Goal: Task Accomplishment & Management: Manage account settings

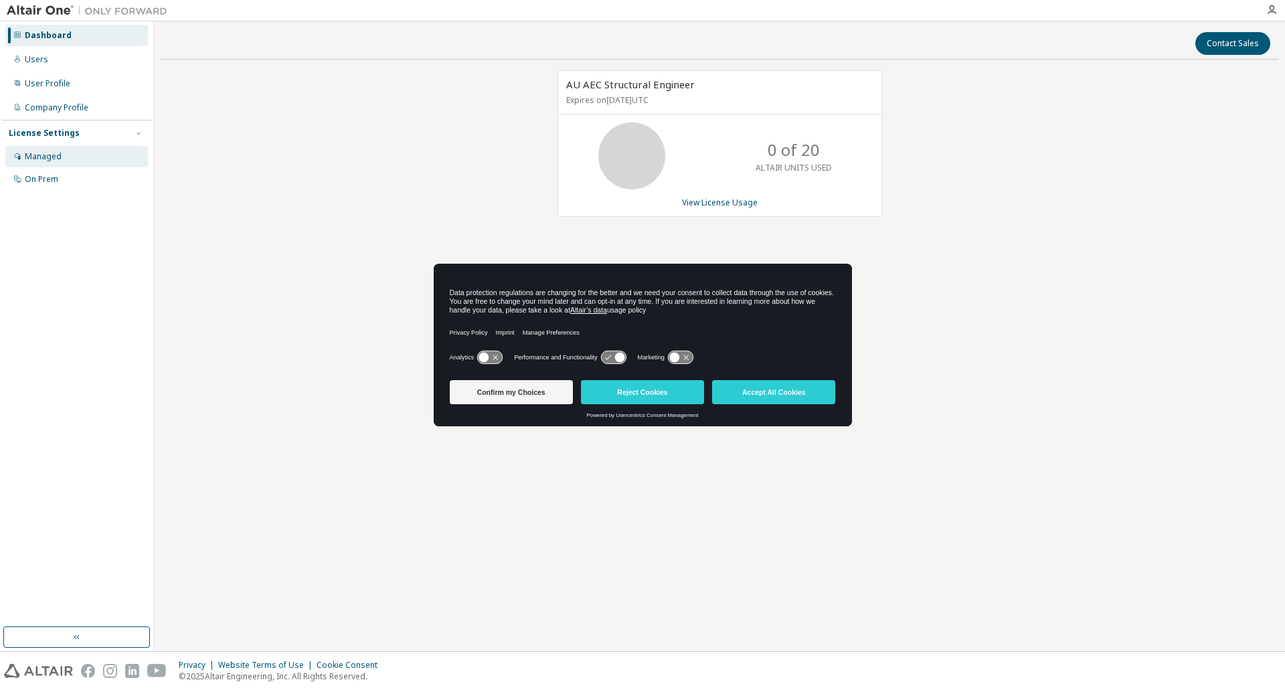
click at [47, 157] on div "Managed" at bounding box center [43, 156] width 37 height 11
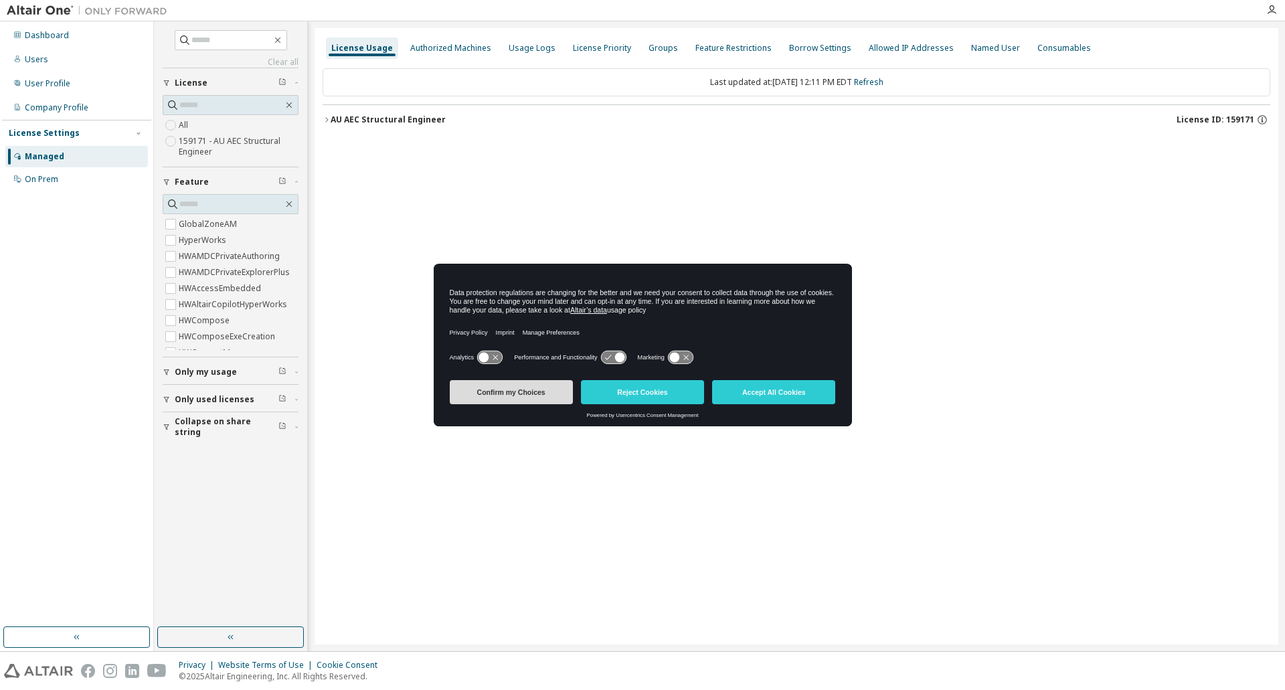
click at [531, 394] on button "Confirm my Choices" at bounding box center [511, 392] width 123 height 24
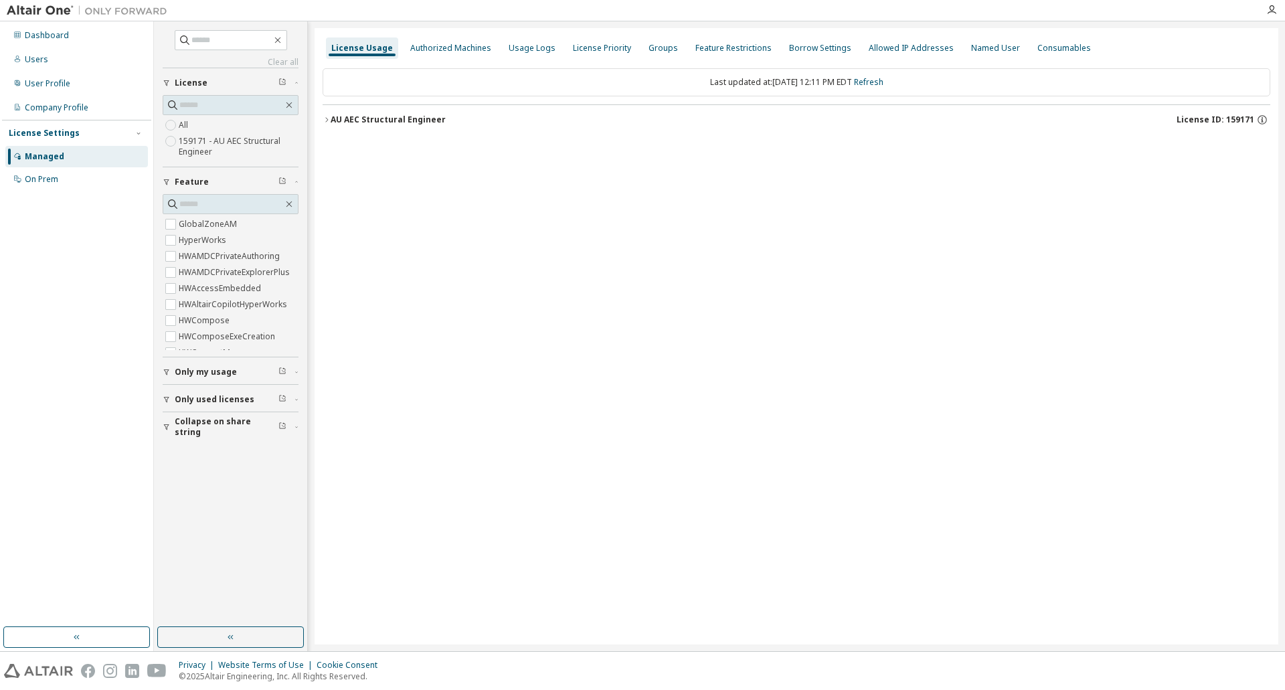
click at [402, 122] on div "AU AEC Structural Engineer" at bounding box center [388, 119] width 115 height 11
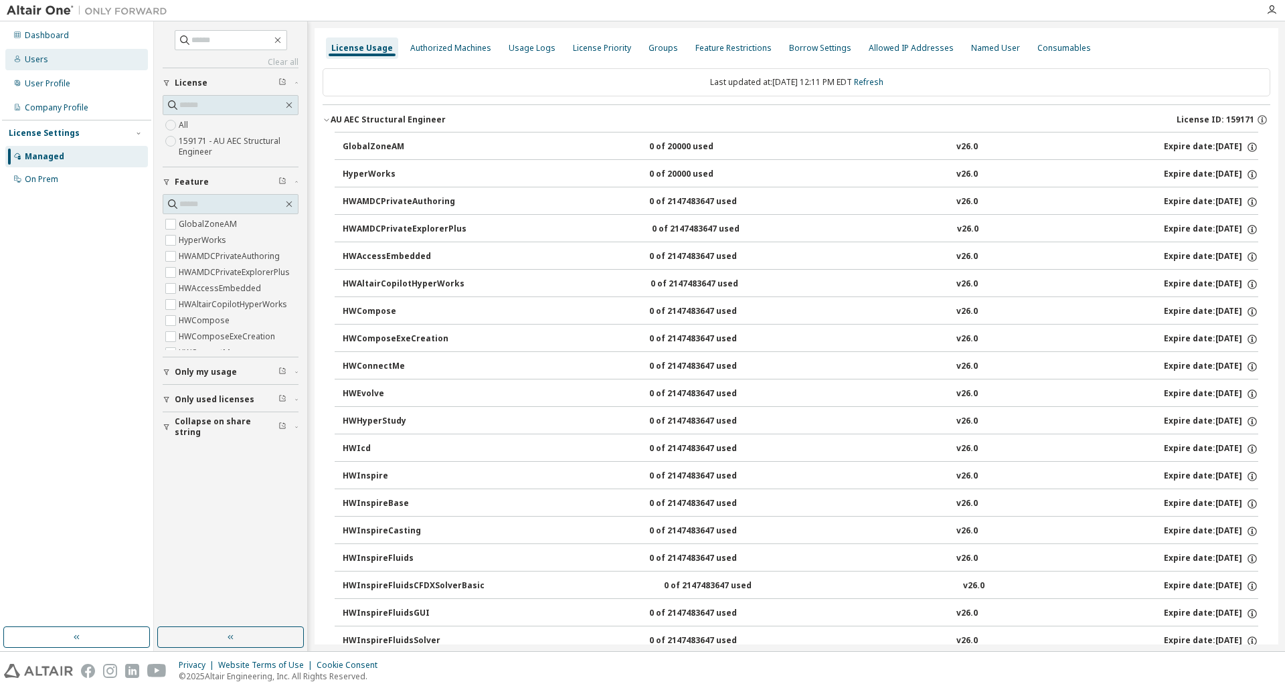
click at [54, 65] on div "Users" at bounding box center [76, 59] width 143 height 21
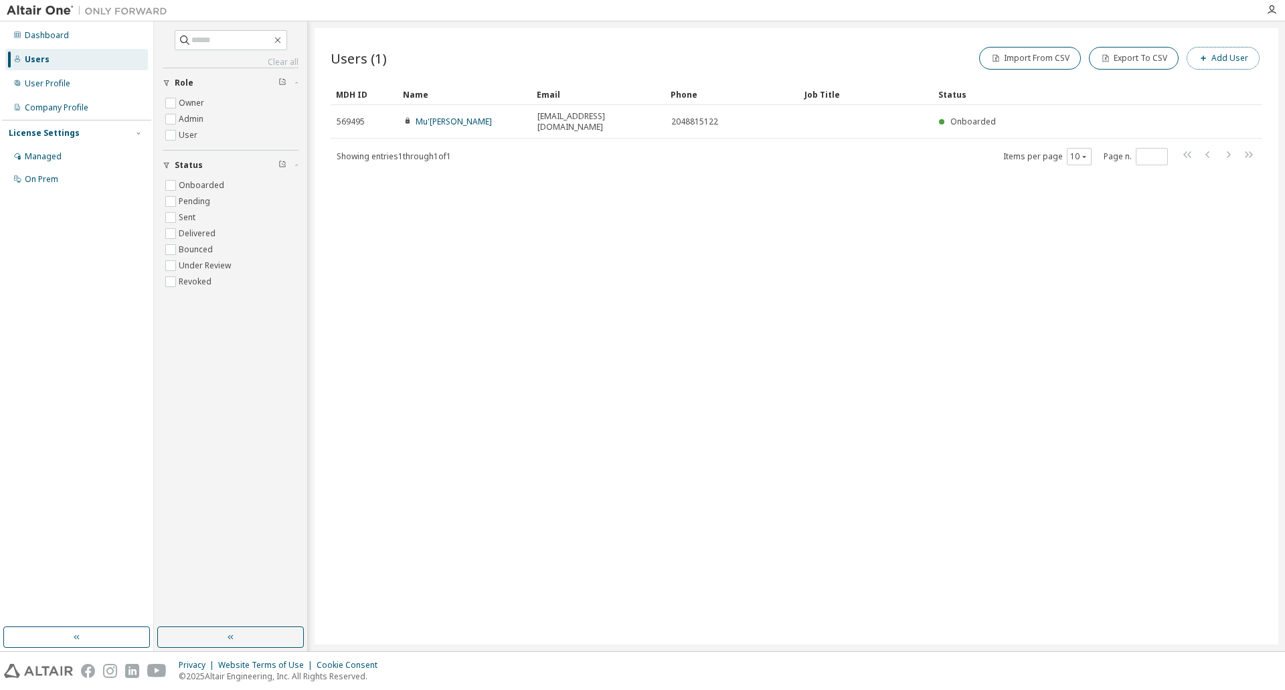
click at [1225, 62] on button "Add User" at bounding box center [1223, 58] width 73 height 23
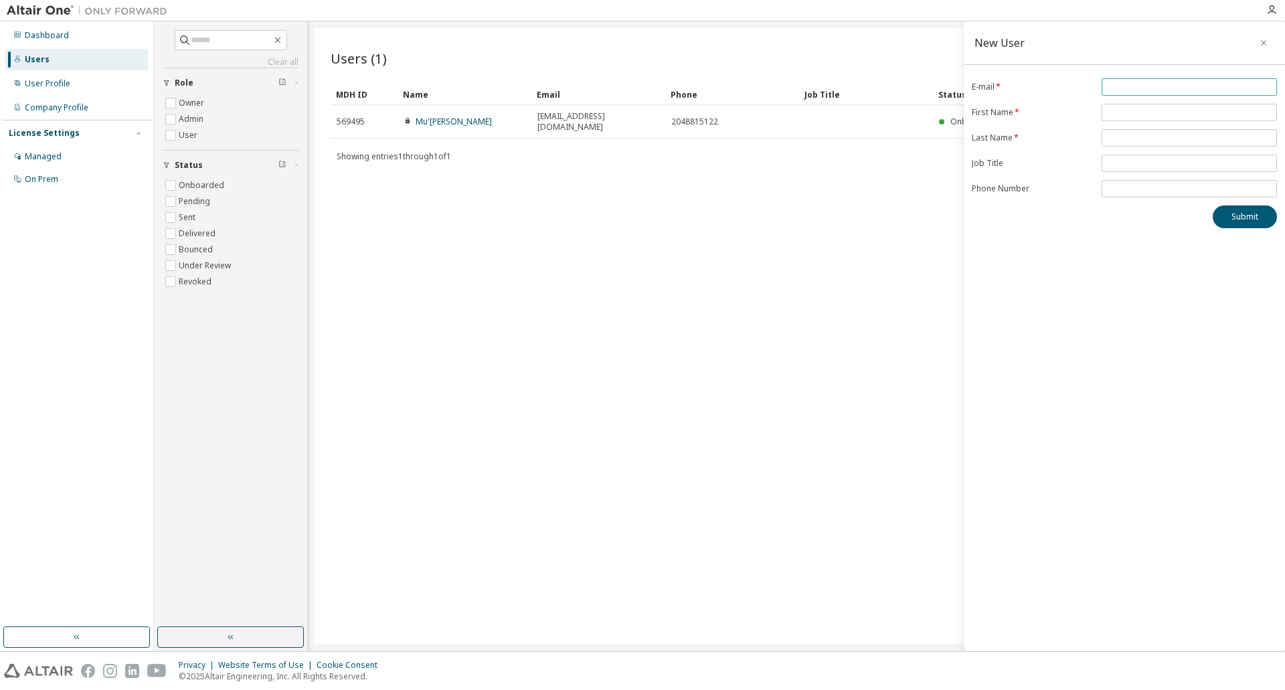
click at [1129, 92] on span at bounding box center [1189, 86] width 175 height 17
click at [1130, 90] on input "email" at bounding box center [1189, 87] width 169 height 11
type input "**********"
type input "****"
type input "**********"
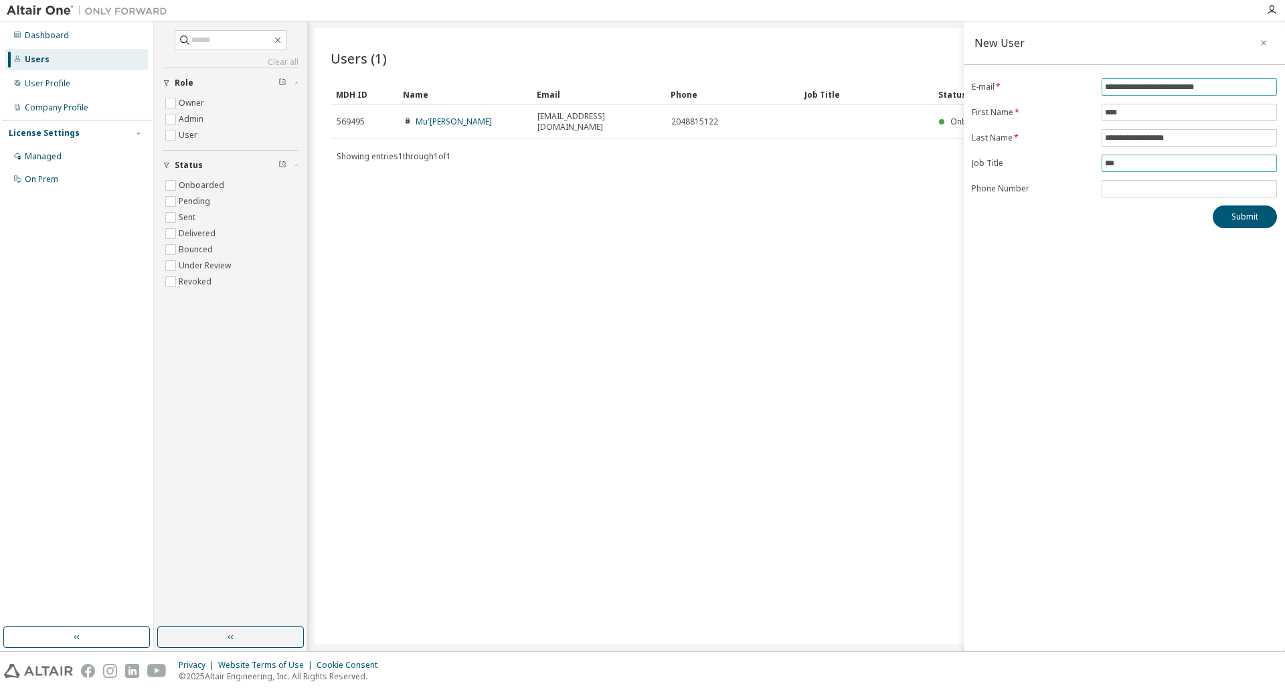
type input "**"
click at [1244, 219] on button "Submit" at bounding box center [1245, 216] width 64 height 23
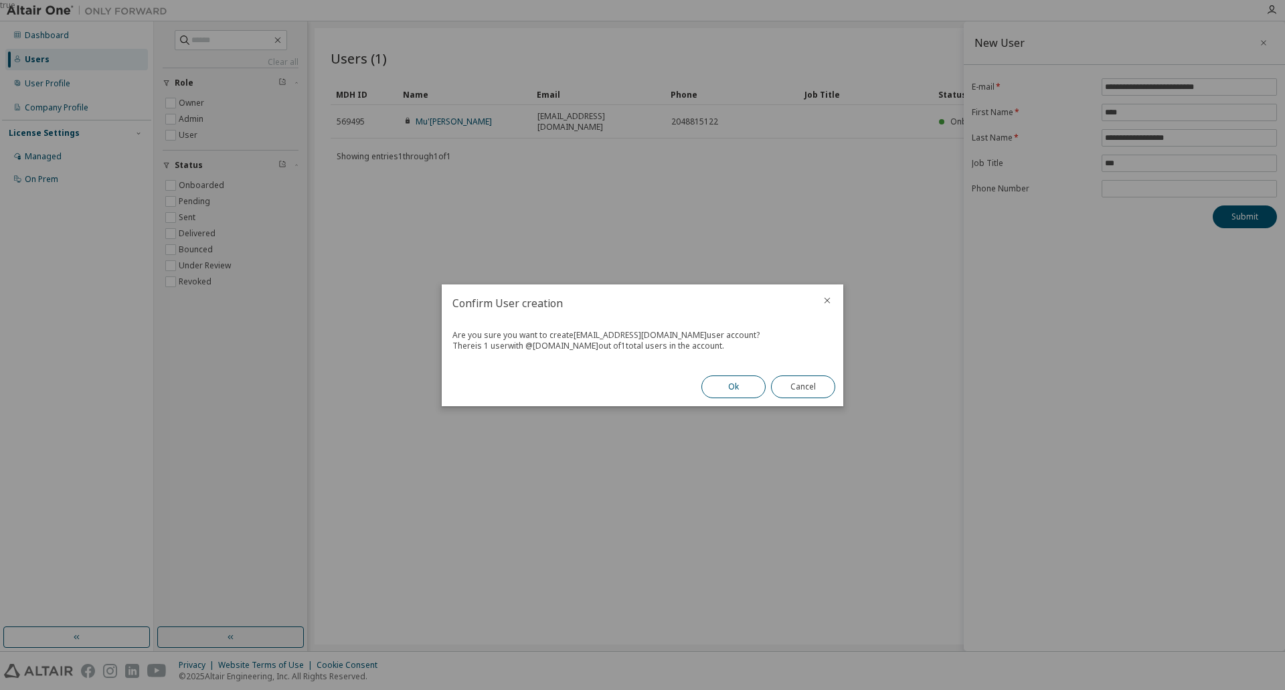
click at [731, 386] on button "Ok" at bounding box center [733, 386] width 64 height 23
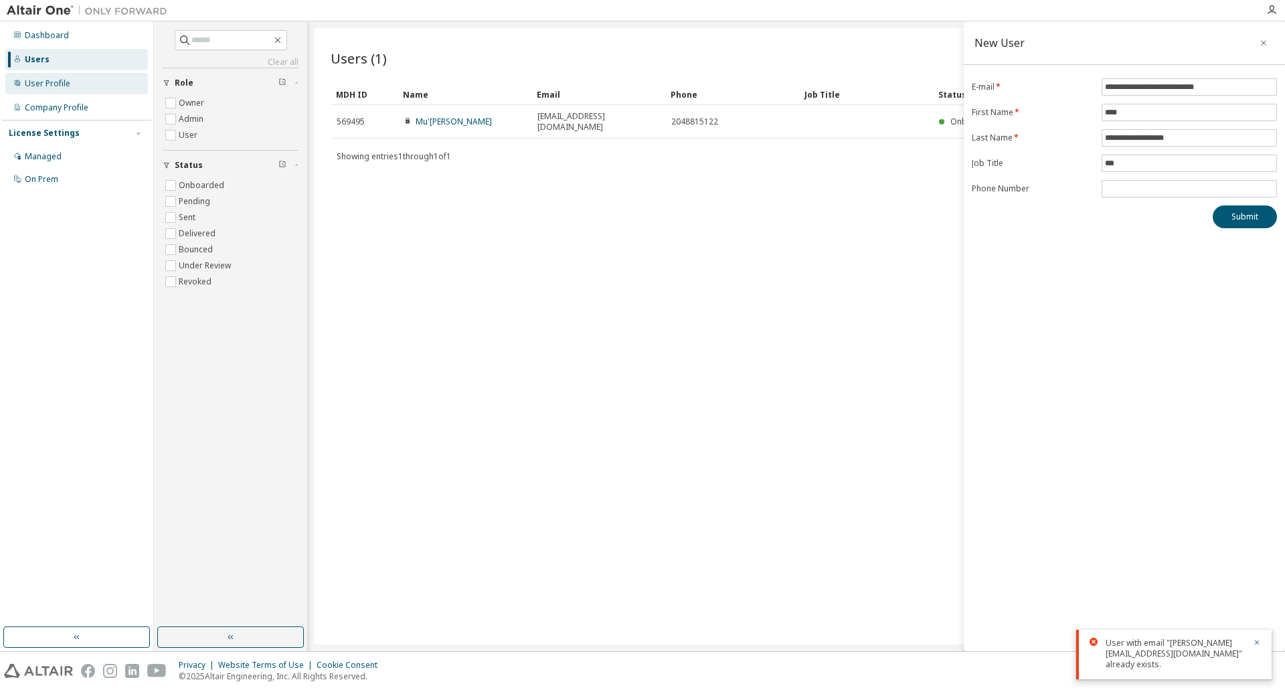
click at [52, 82] on div "User Profile" at bounding box center [48, 83] width 46 height 11
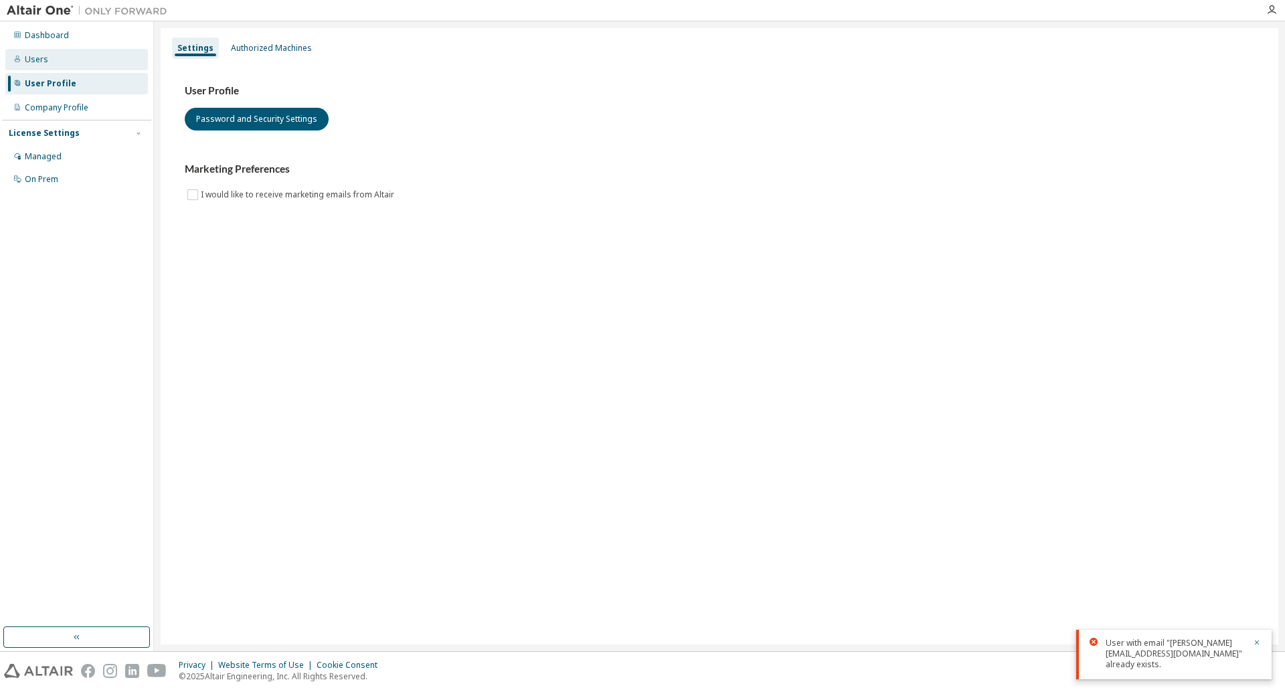
click at [68, 55] on div "Users" at bounding box center [76, 59] width 143 height 21
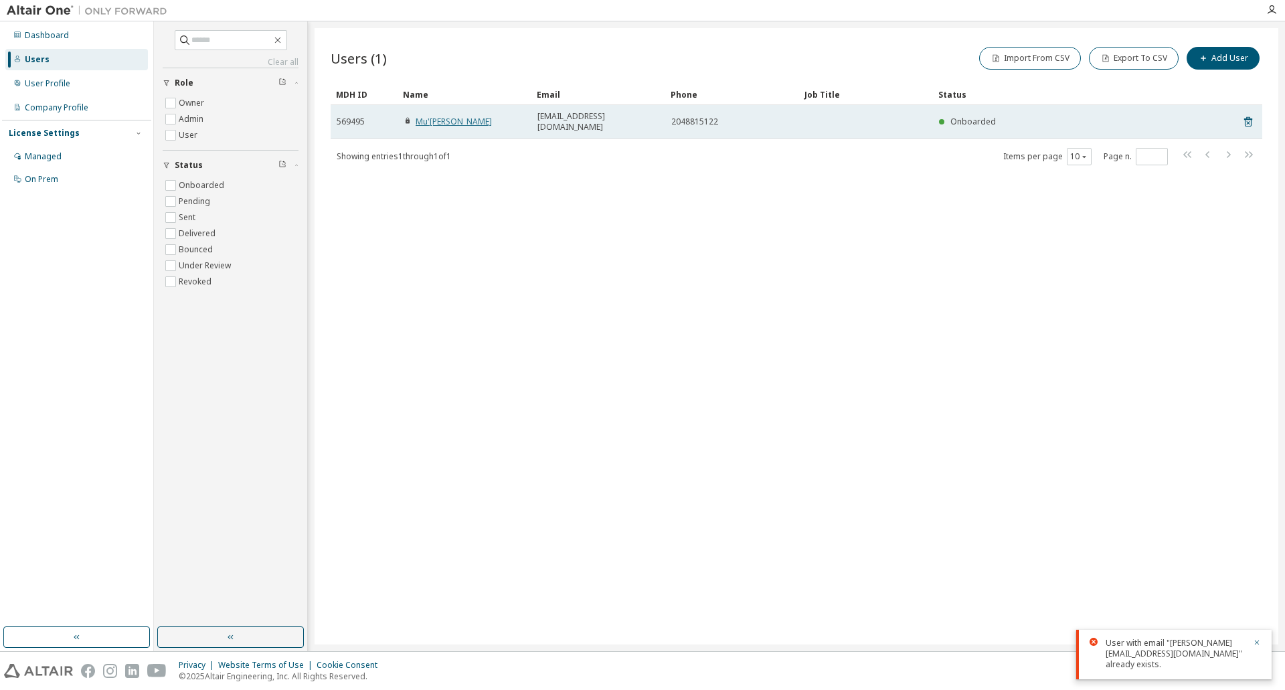
click at [430, 116] on link "Mu'[PERSON_NAME]" at bounding box center [454, 121] width 76 height 11
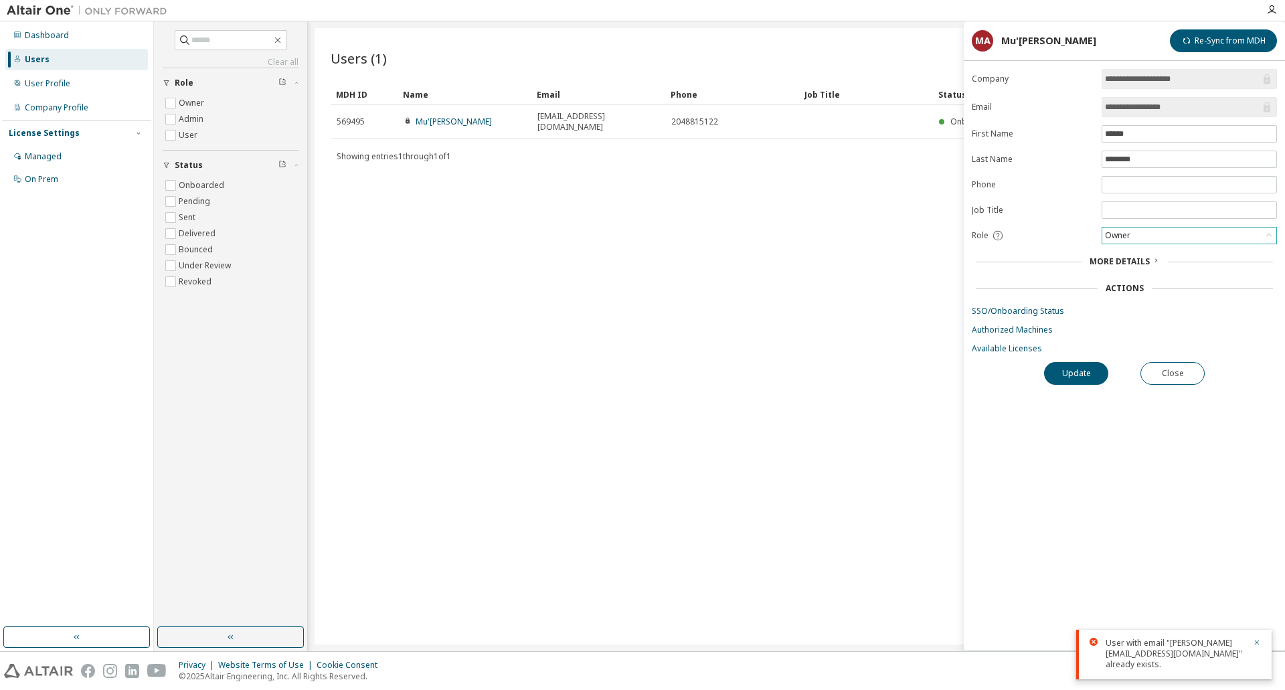
click at [1142, 229] on div "Owner" at bounding box center [1189, 236] width 174 height 16
click at [1040, 174] on form "**********" at bounding box center [1124, 211] width 305 height 285
click at [762, 307] on div "Users (1) Import From CSV Export To CSV Add User Clear Load Save Save As Field …" at bounding box center [797, 336] width 964 height 616
click at [1181, 373] on button "Close" at bounding box center [1172, 373] width 64 height 23
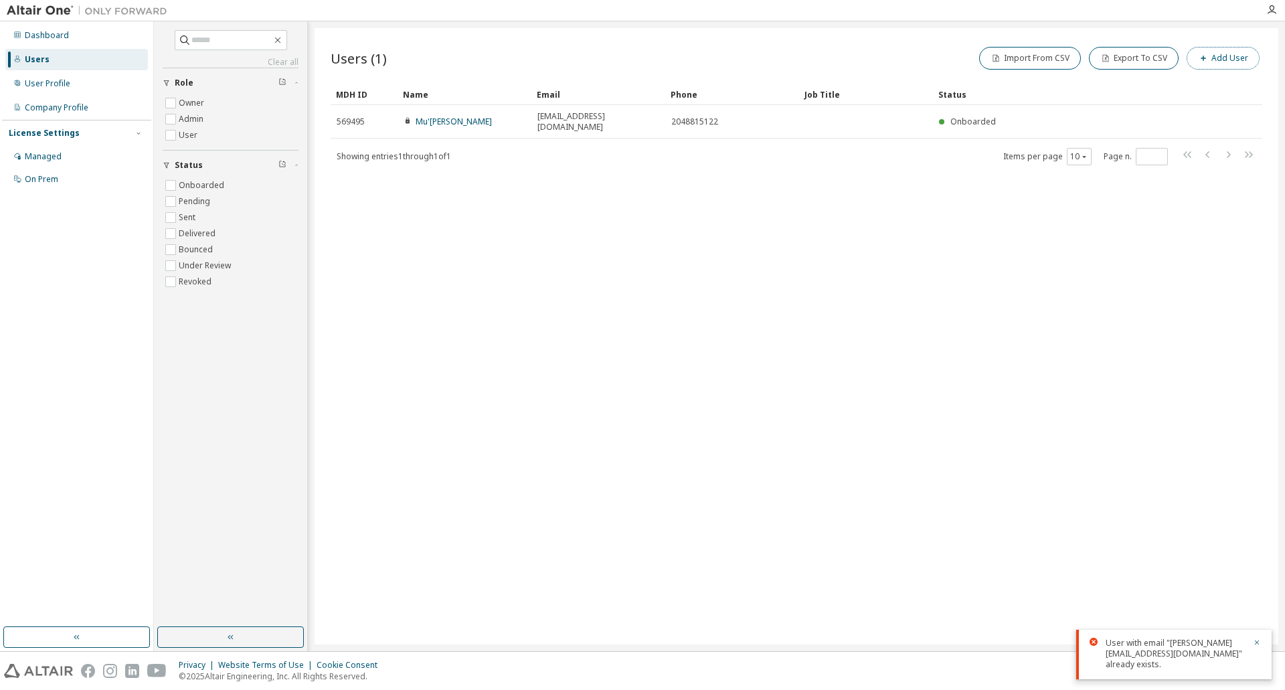
click at [1239, 57] on button "Add User" at bounding box center [1223, 58] width 73 height 23
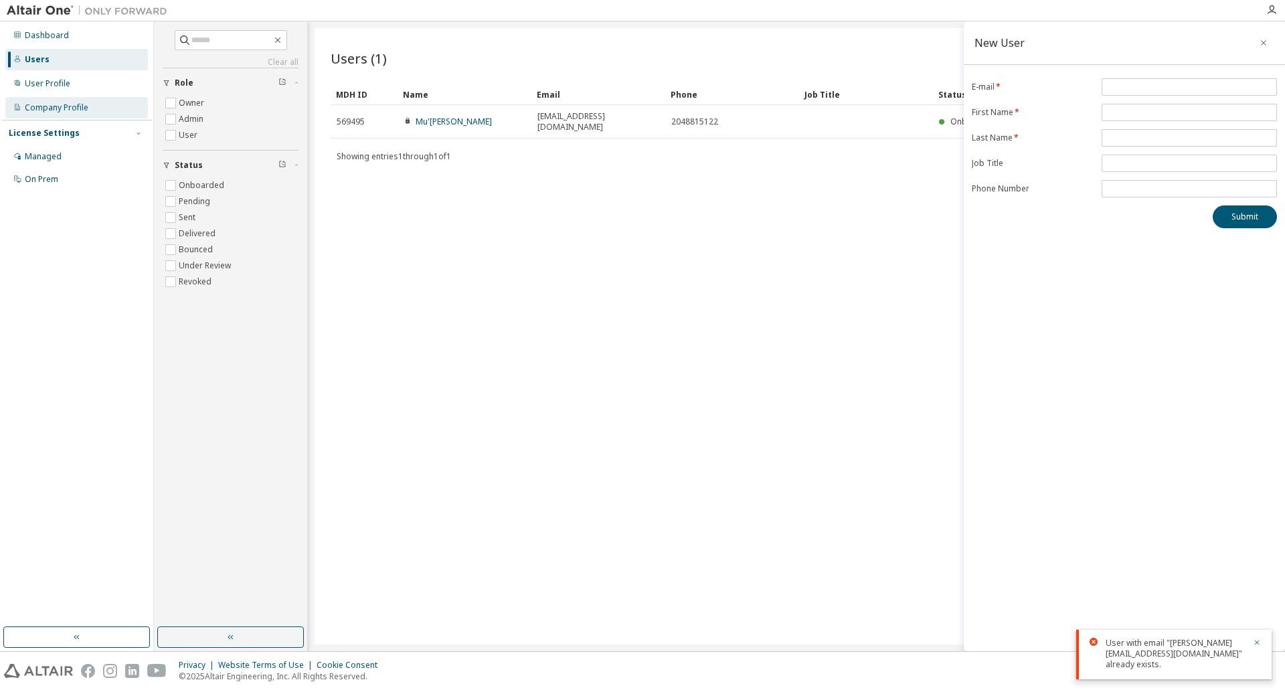
click at [87, 105] on div "Company Profile" at bounding box center [57, 107] width 64 height 11
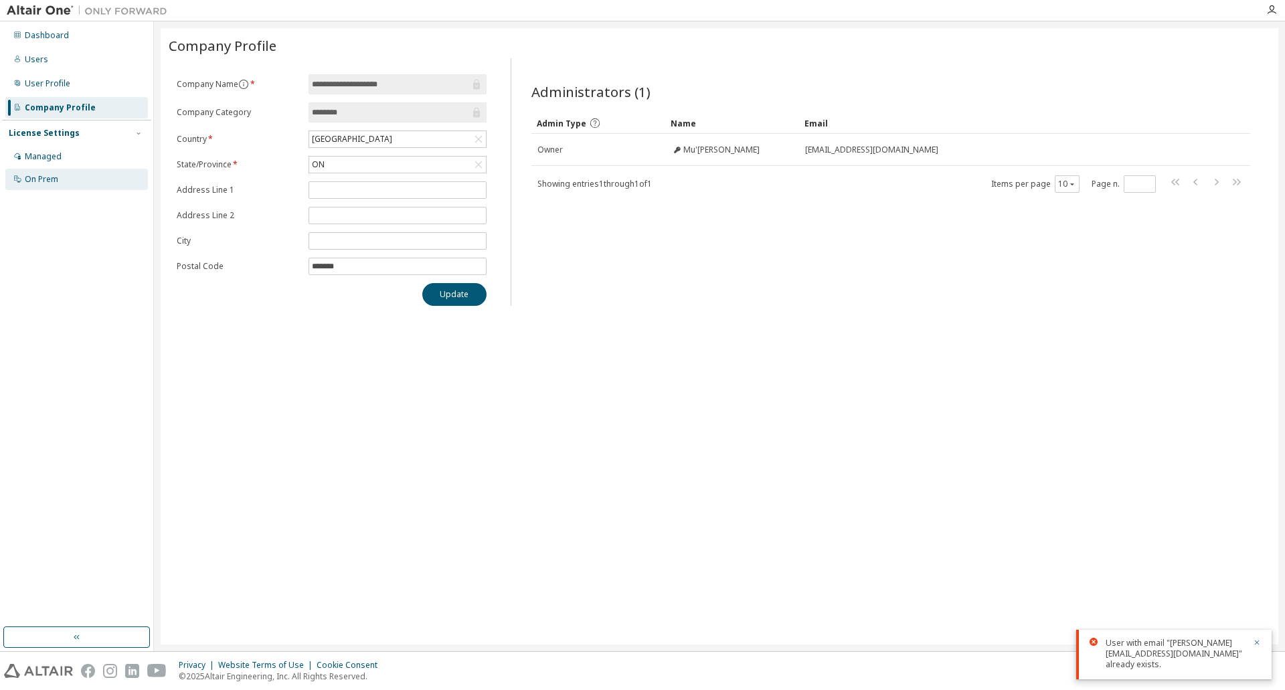
click at [58, 182] on div "On Prem" at bounding box center [41, 179] width 33 height 11
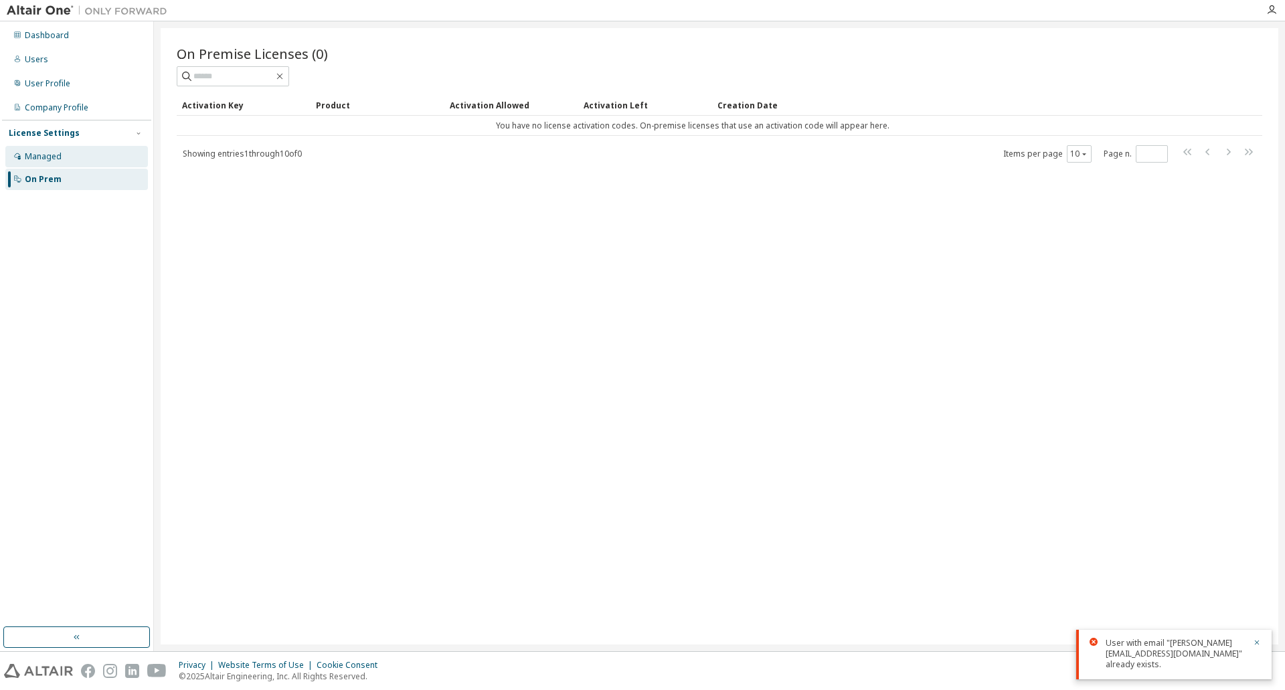
click at [59, 161] on div "Managed" at bounding box center [43, 156] width 37 height 11
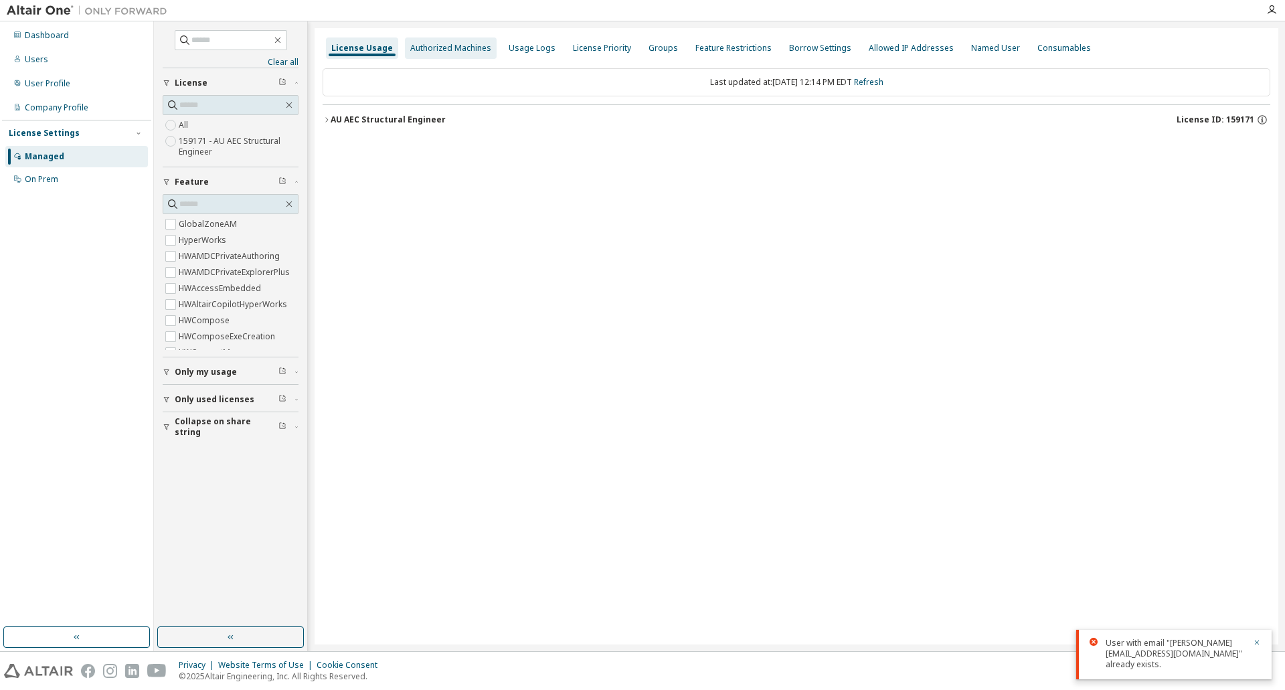
click at [461, 56] on div "Authorized Machines" at bounding box center [451, 47] width 92 height 21
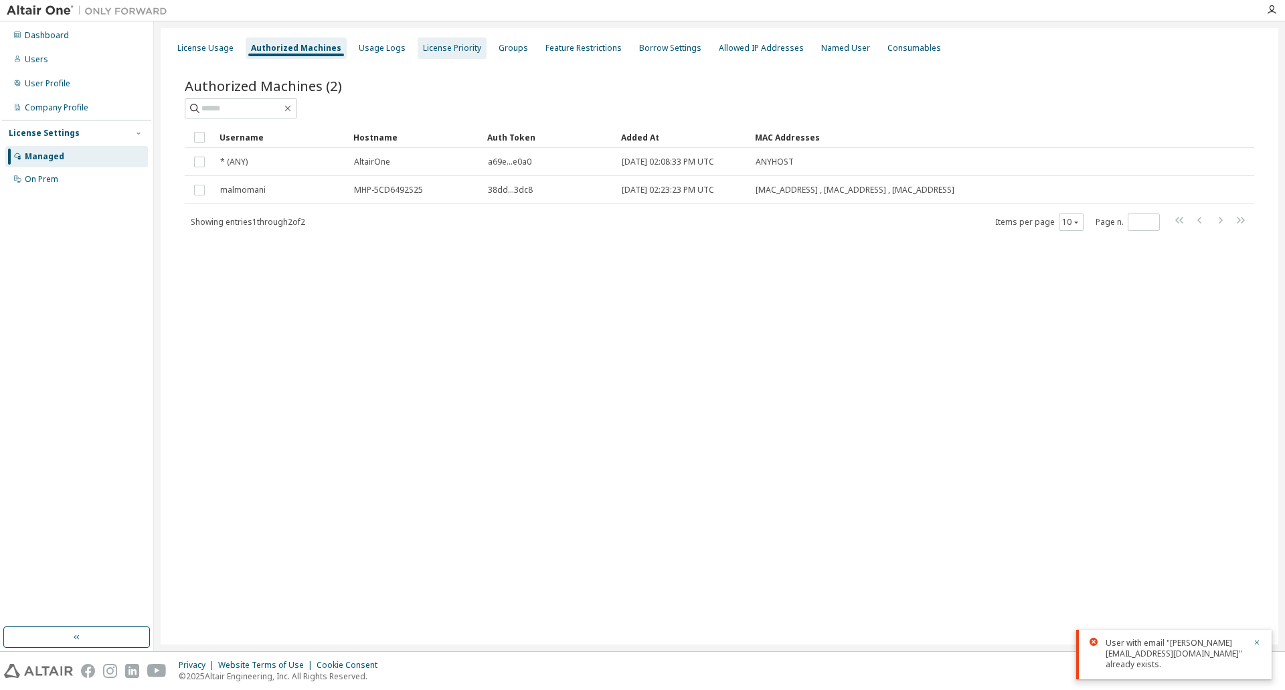
click at [445, 46] on div "License Priority" at bounding box center [452, 48] width 58 height 11
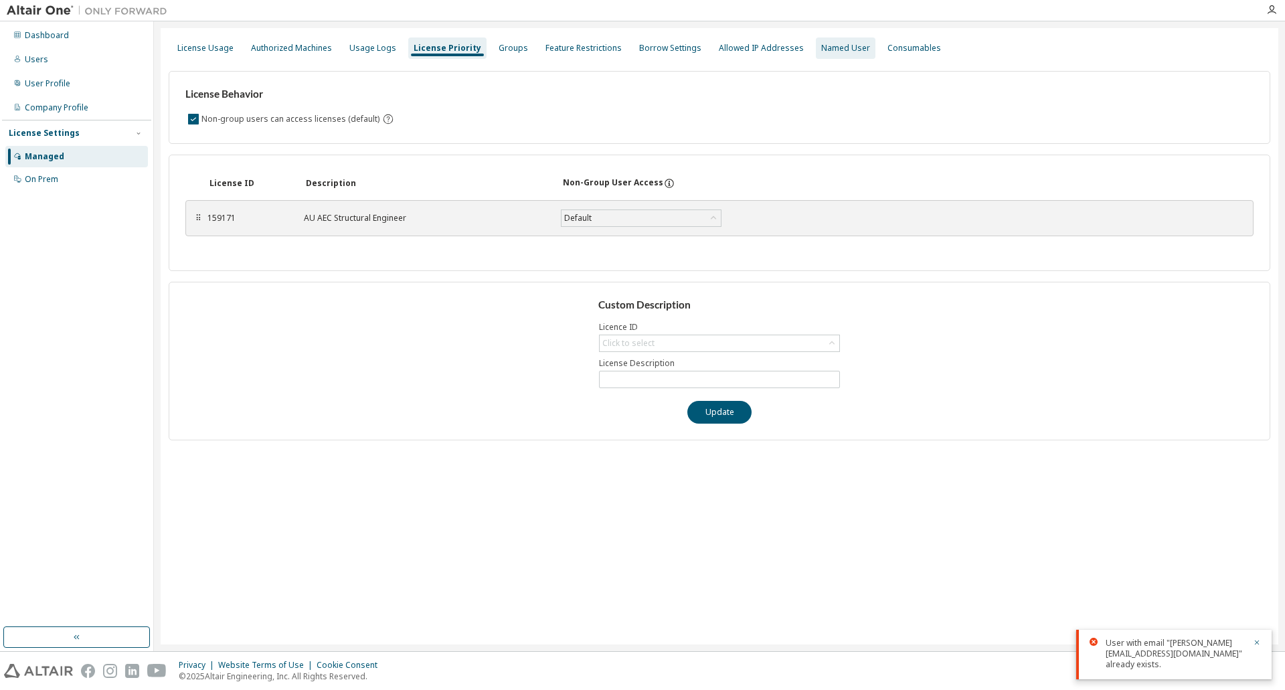
click at [824, 46] on div "Named User" at bounding box center [845, 48] width 49 height 11
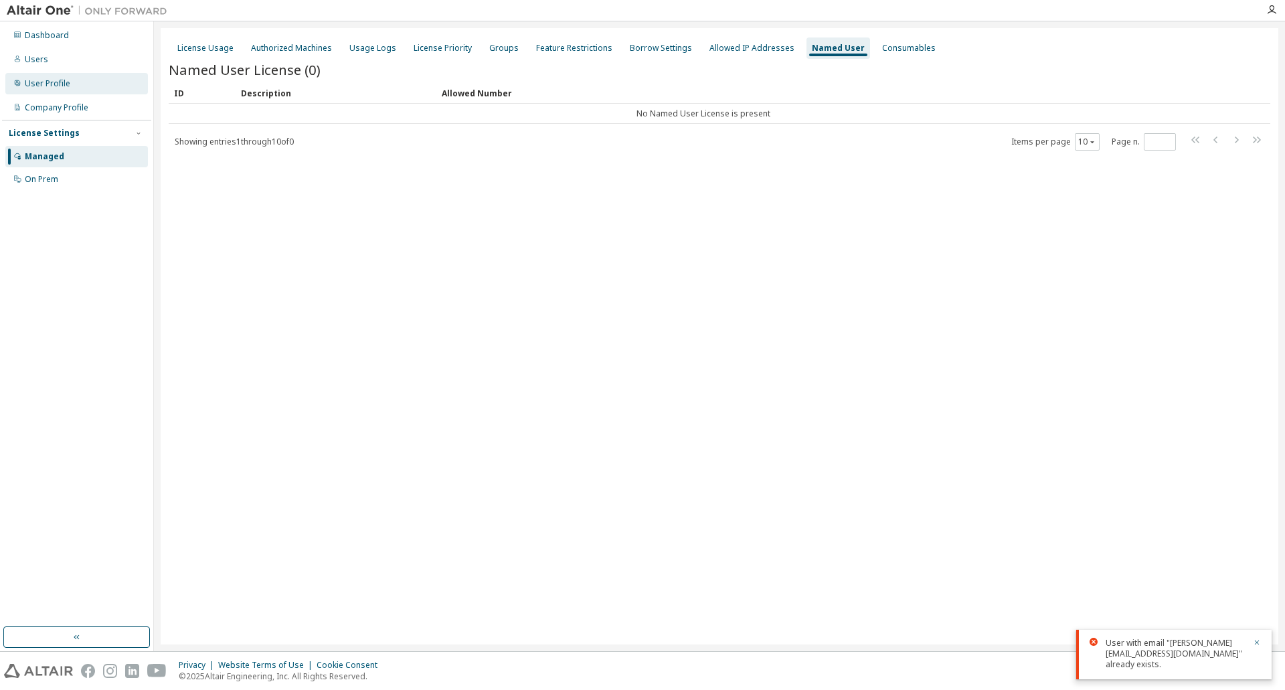
click at [64, 76] on div "User Profile" at bounding box center [76, 83] width 143 height 21
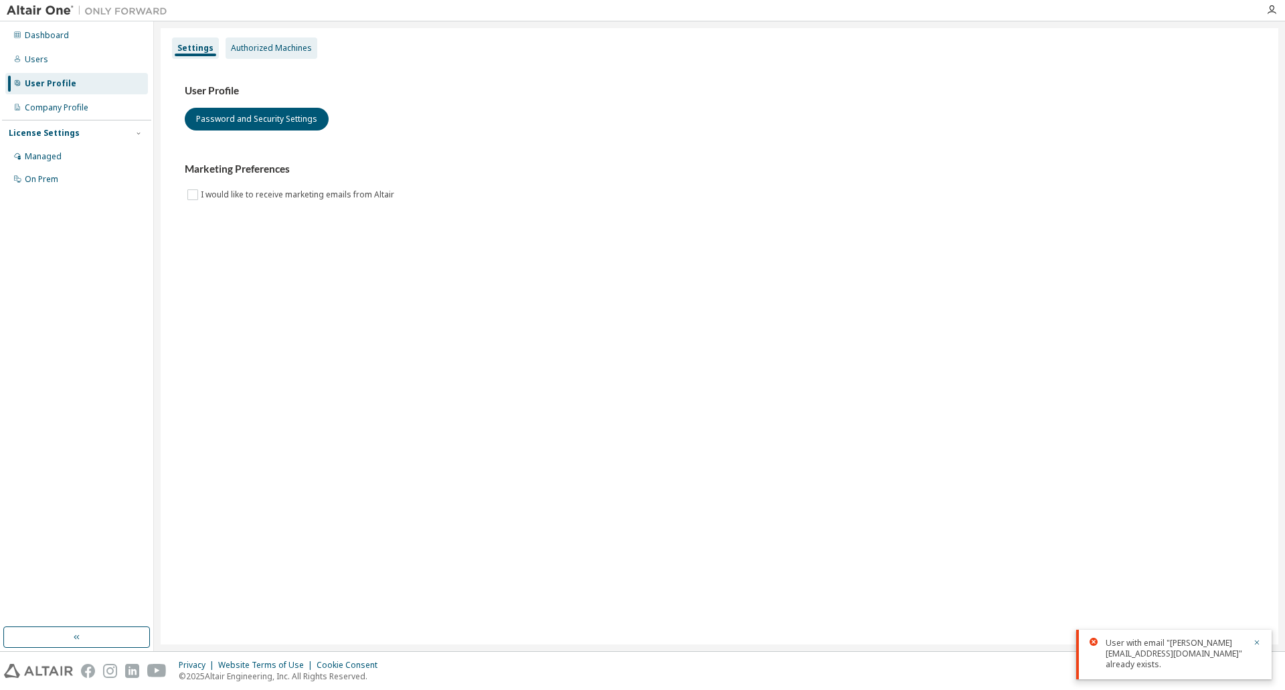
click at [273, 53] on div "Authorized Machines" at bounding box center [271, 48] width 81 height 11
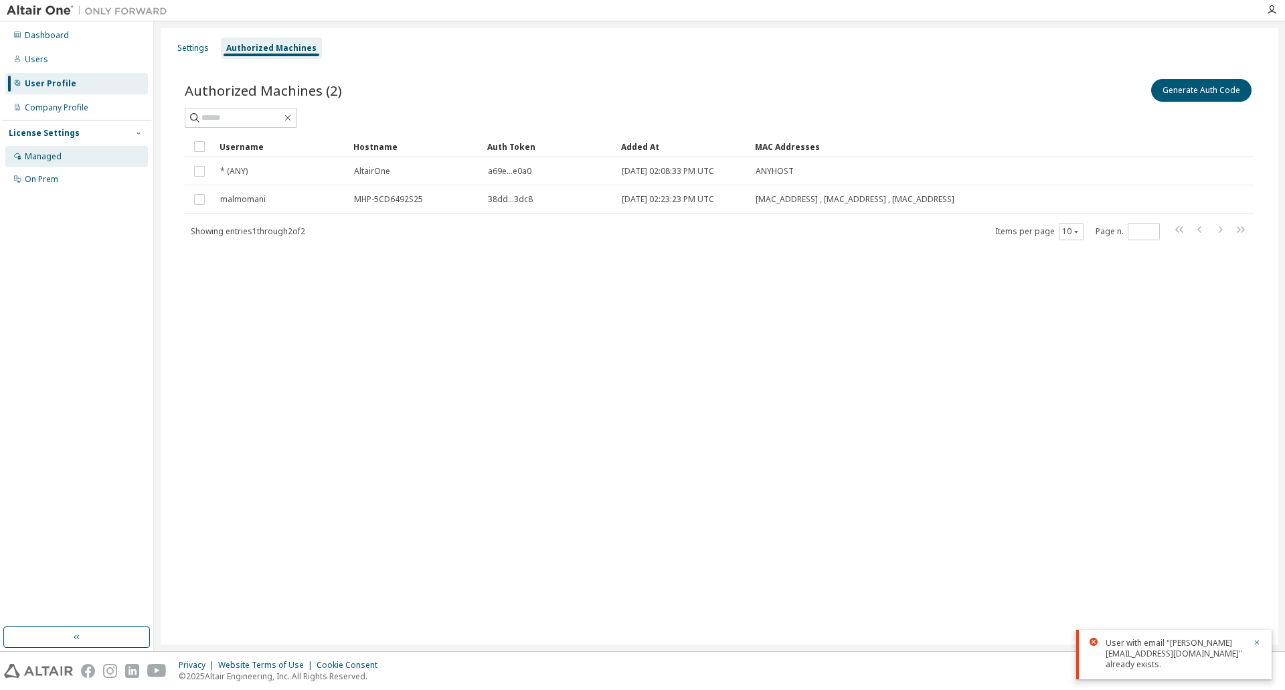
click at [52, 155] on div "Managed" at bounding box center [43, 156] width 37 height 11
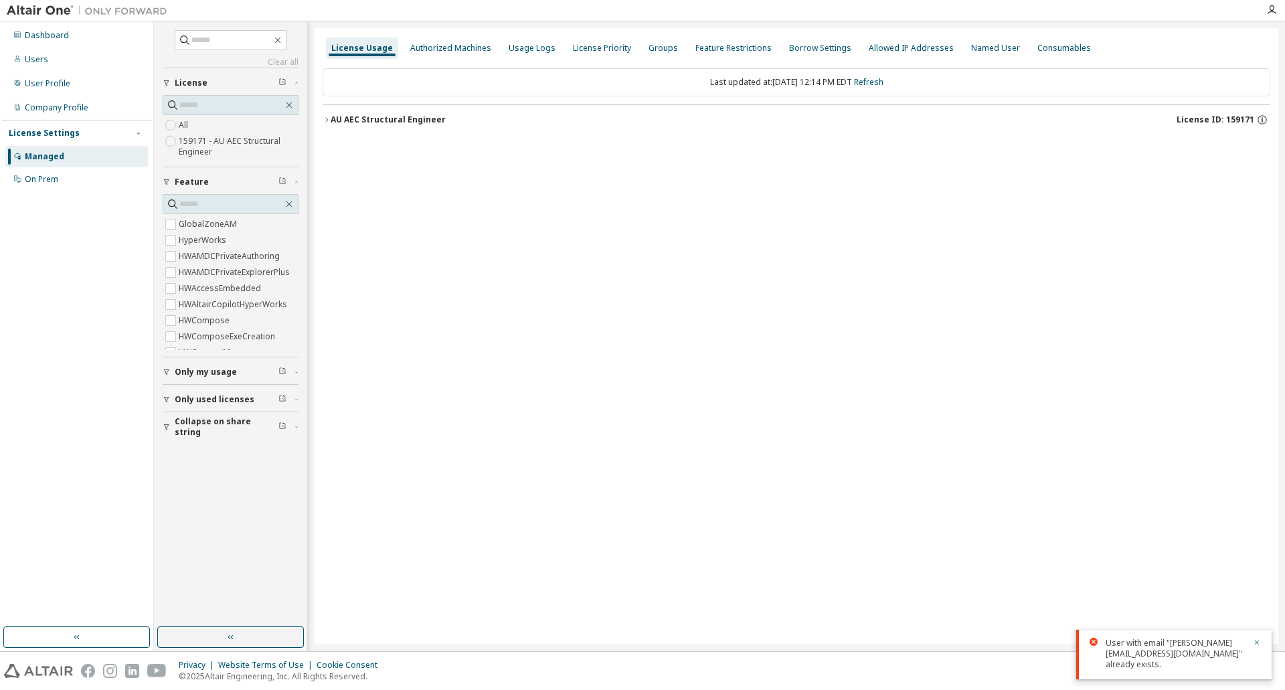
click at [205, 185] on span "Feature" at bounding box center [192, 182] width 34 height 11
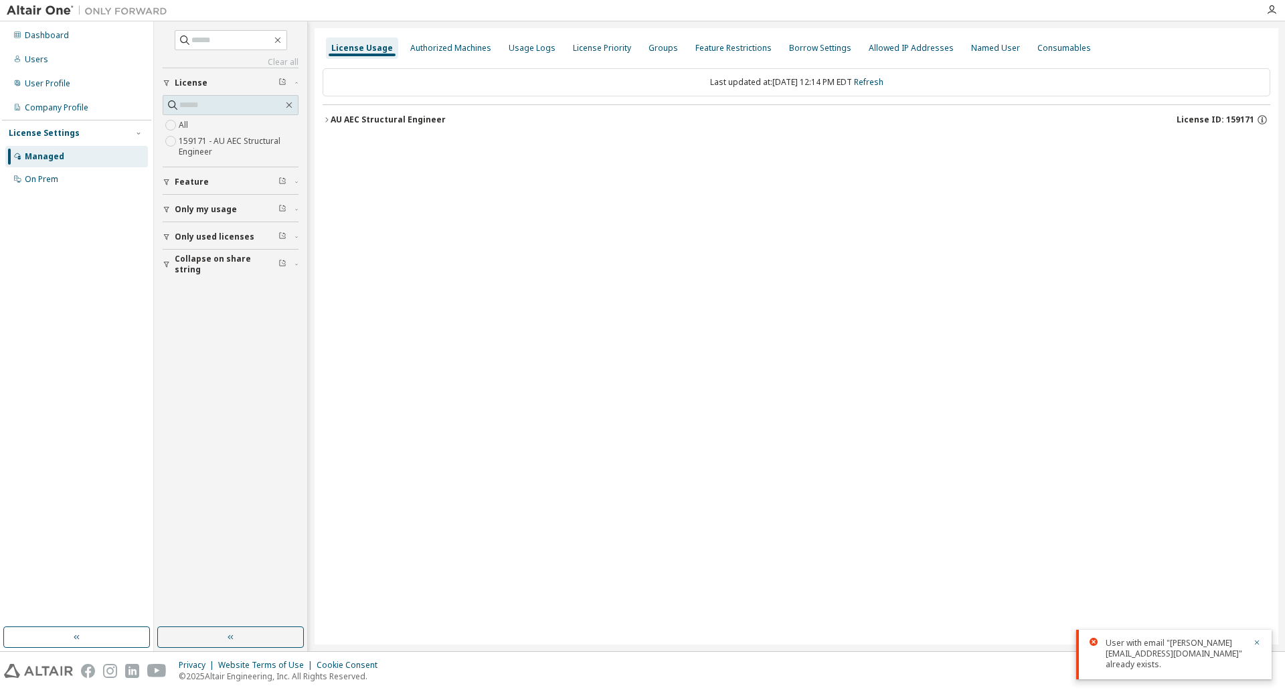
click at [191, 119] on div "All 159171 - AU AEC Structural Engineer" at bounding box center [231, 138] width 136 height 43
click at [657, 137] on div "Last updated at: [DATE] 12:14 PM EDT Refresh AU AEC Structural Engineer License…" at bounding box center [797, 101] width 948 height 82
click at [652, 124] on div "AU AEC Structural Engineer License ID: 159171" at bounding box center [801, 120] width 940 height 12
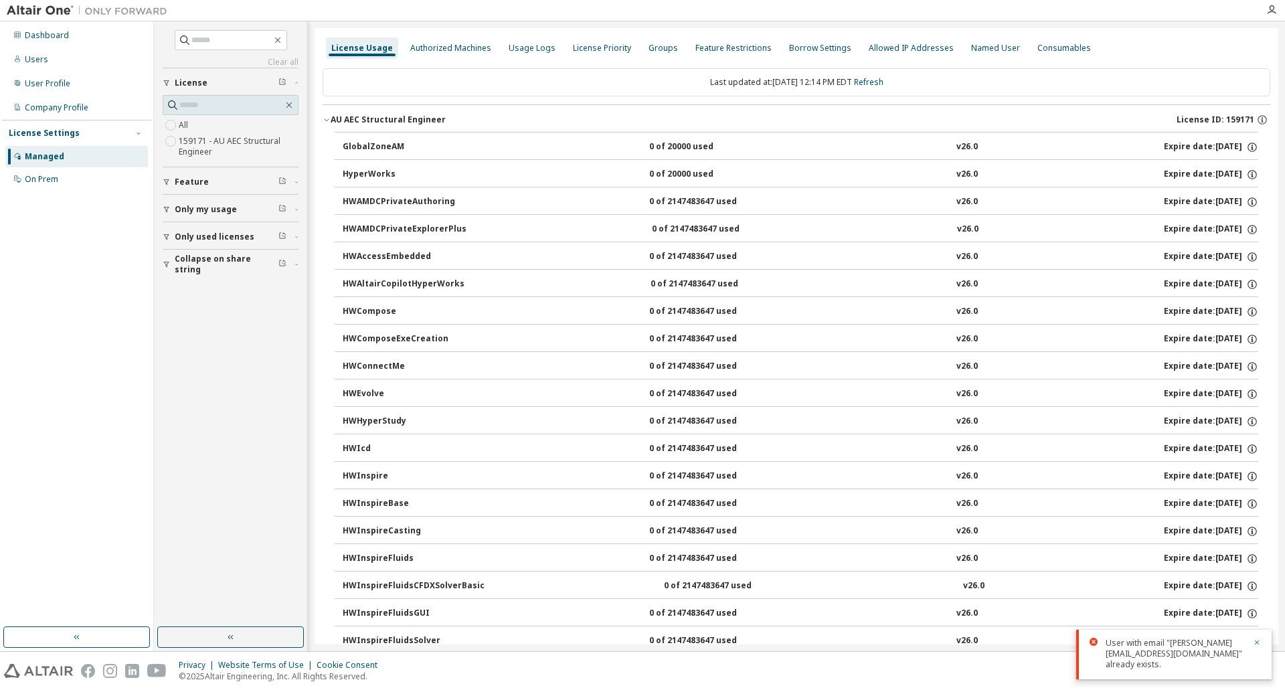
click at [633, 122] on div "AU AEC Structural Engineer License ID: 159171" at bounding box center [801, 120] width 940 height 12
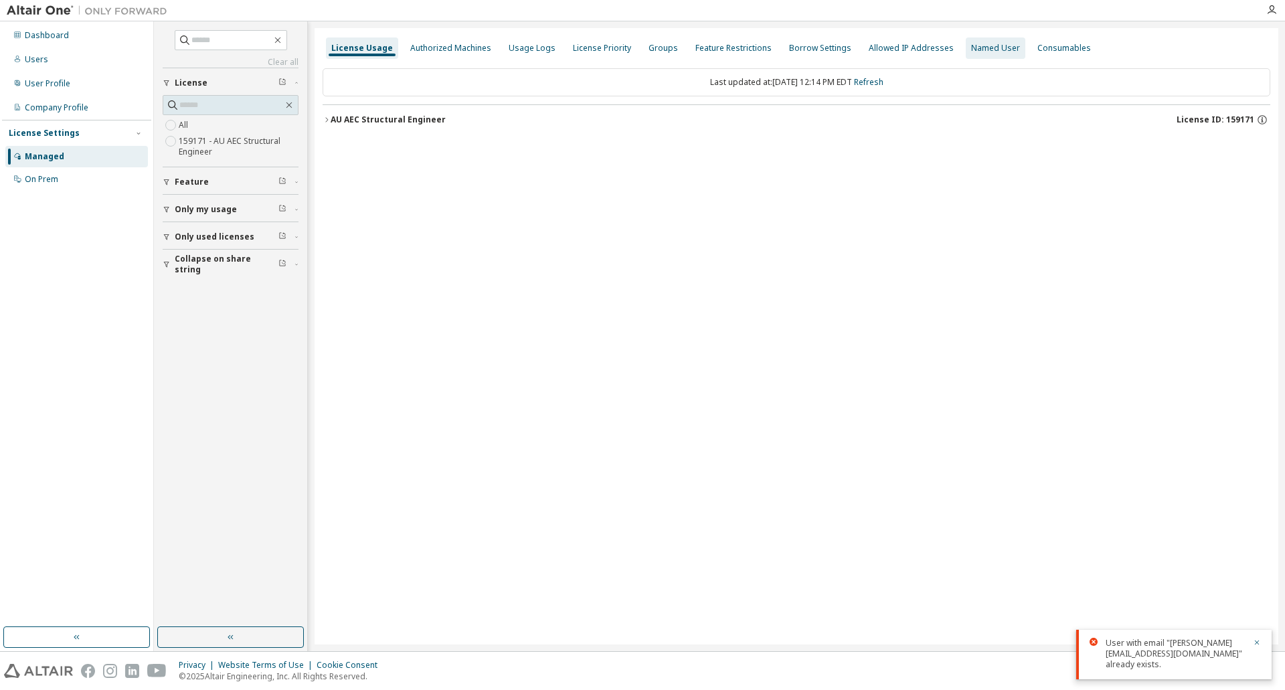
click at [987, 52] on div "Named User" at bounding box center [995, 48] width 49 height 11
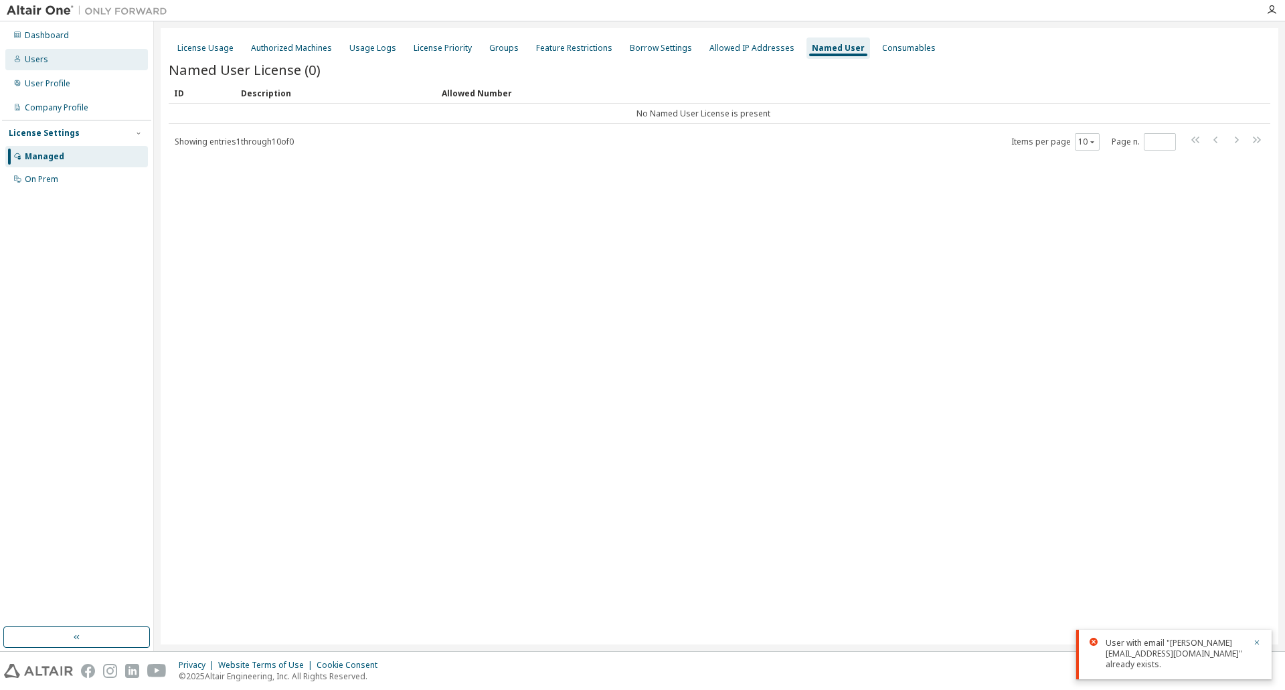
click at [84, 63] on div "Users" at bounding box center [76, 59] width 143 height 21
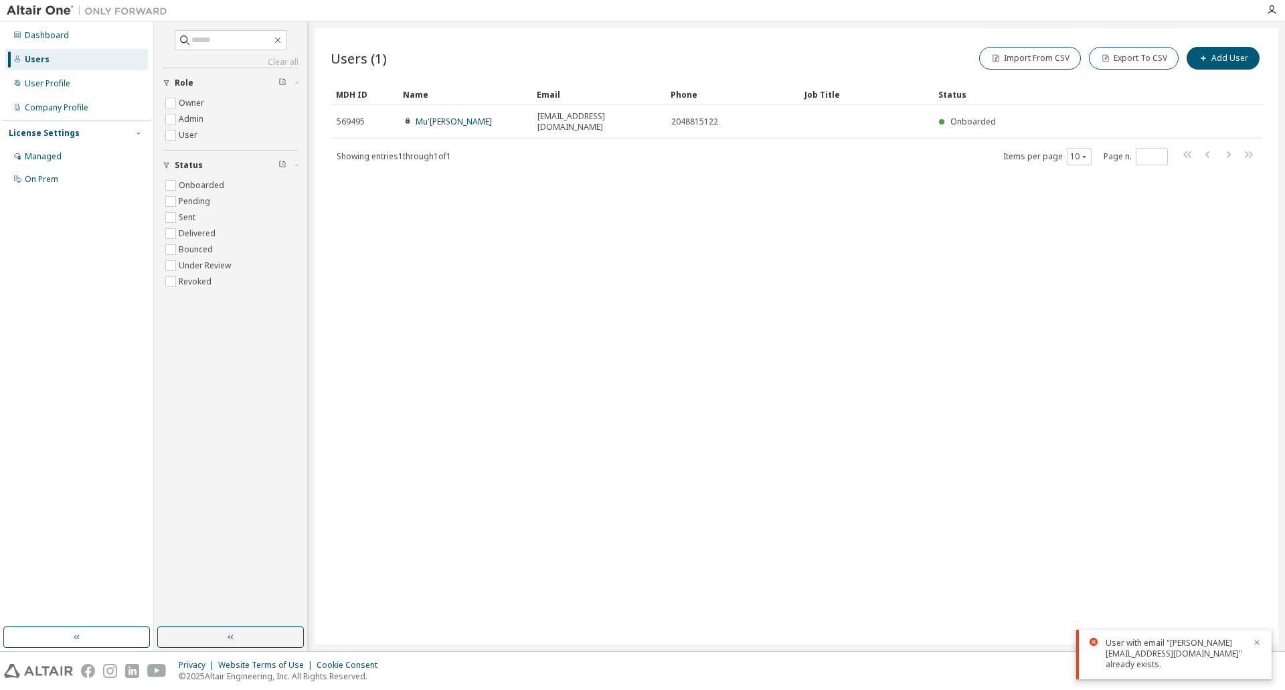
click at [894, 187] on div "Users (1) Import From CSV Export To CSV Add User Clear Load Save Save As Field …" at bounding box center [797, 336] width 964 height 616
click at [1257, 647] on icon "button" at bounding box center [1257, 643] width 8 height 8
click at [1165, 301] on div "Users (1) Import From CSV Export To CSV Add User Clear Load Save Save As Field …" at bounding box center [797, 336] width 964 height 616
click at [1275, 11] on icon "button" at bounding box center [1271, 10] width 11 height 11
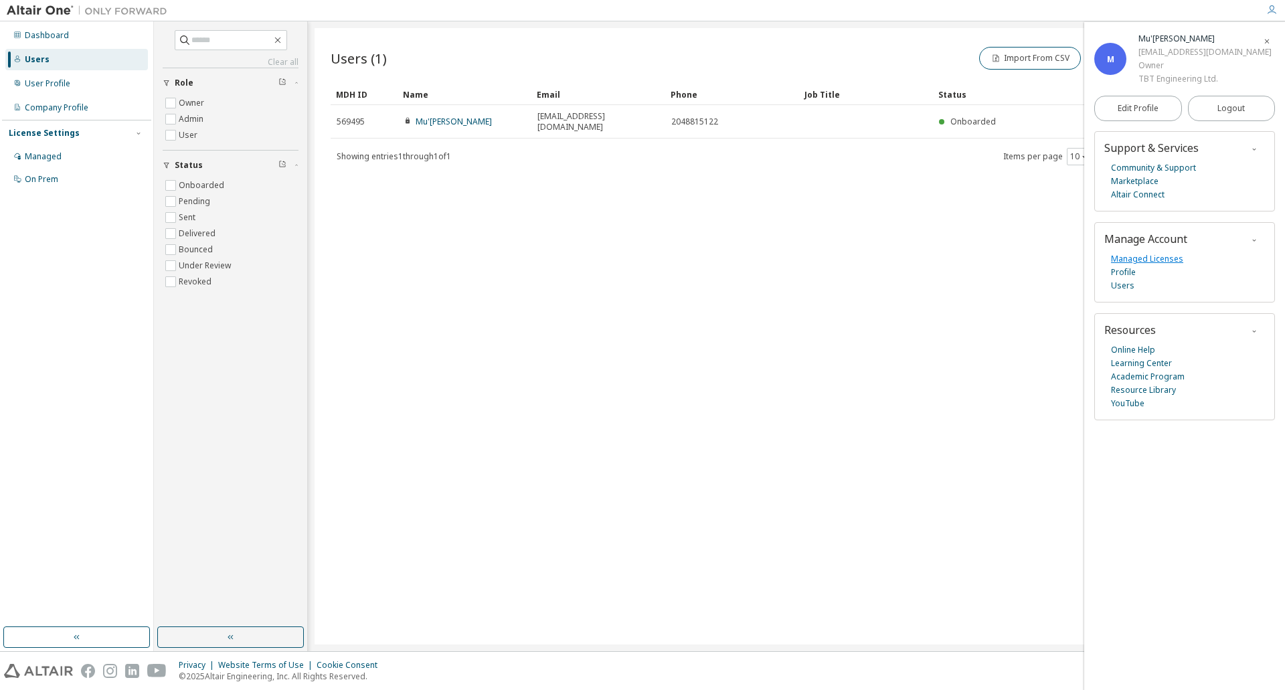
click at [1167, 260] on link "Managed Licenses" at bounding box center [1147, 258] width 72 height 13
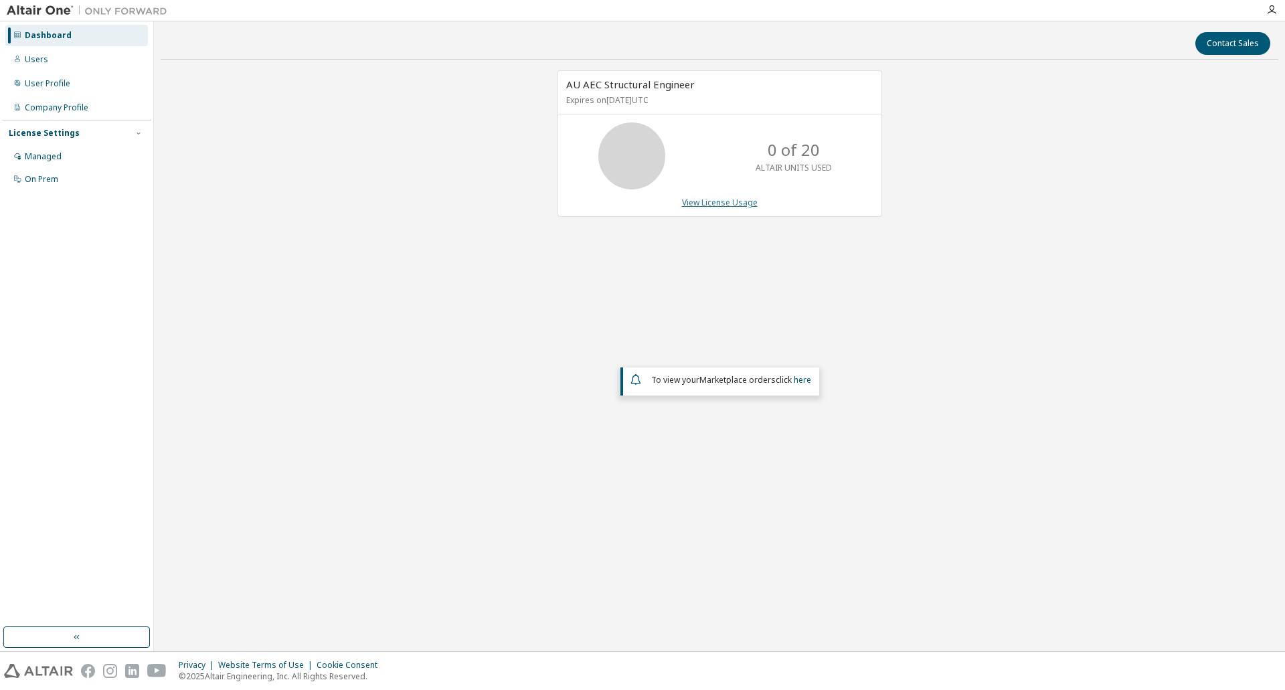
click at [730, 208] on link "View License Usage" at bounding box center [720, 202] width 76 height 11
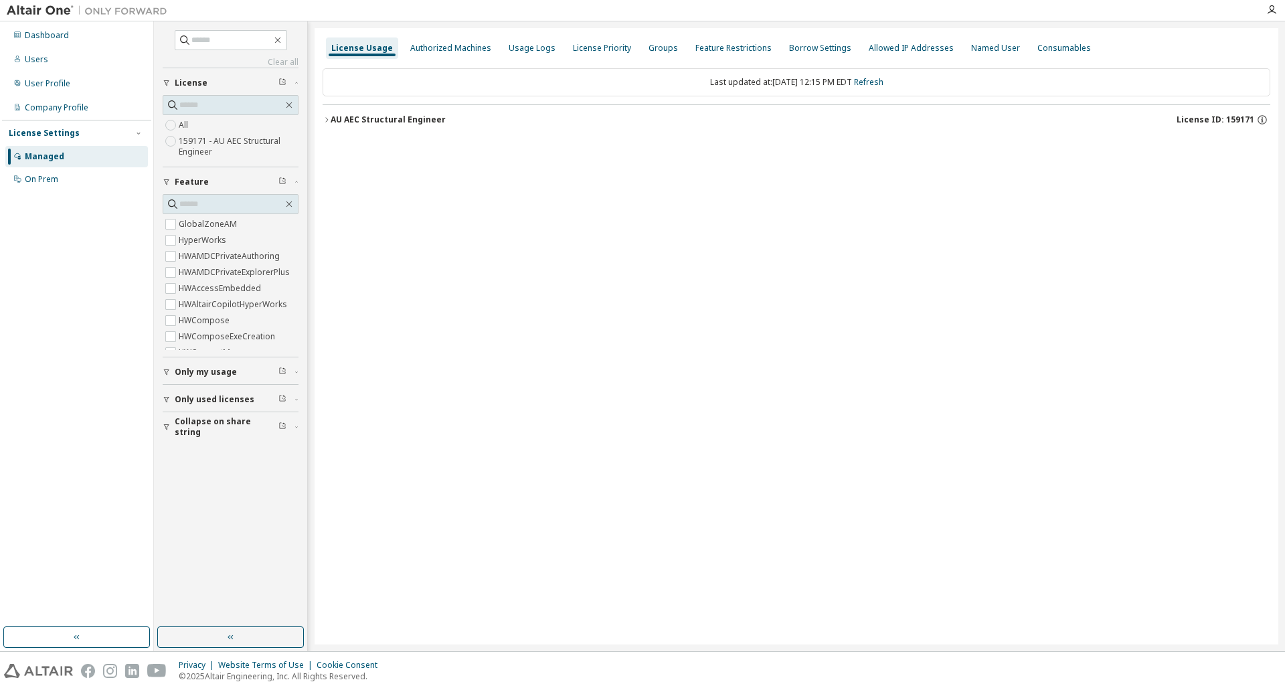
click at [422, 118] on div "AU AEC Structural Engineer" at bounding box center [388, 119] width 115 height 11
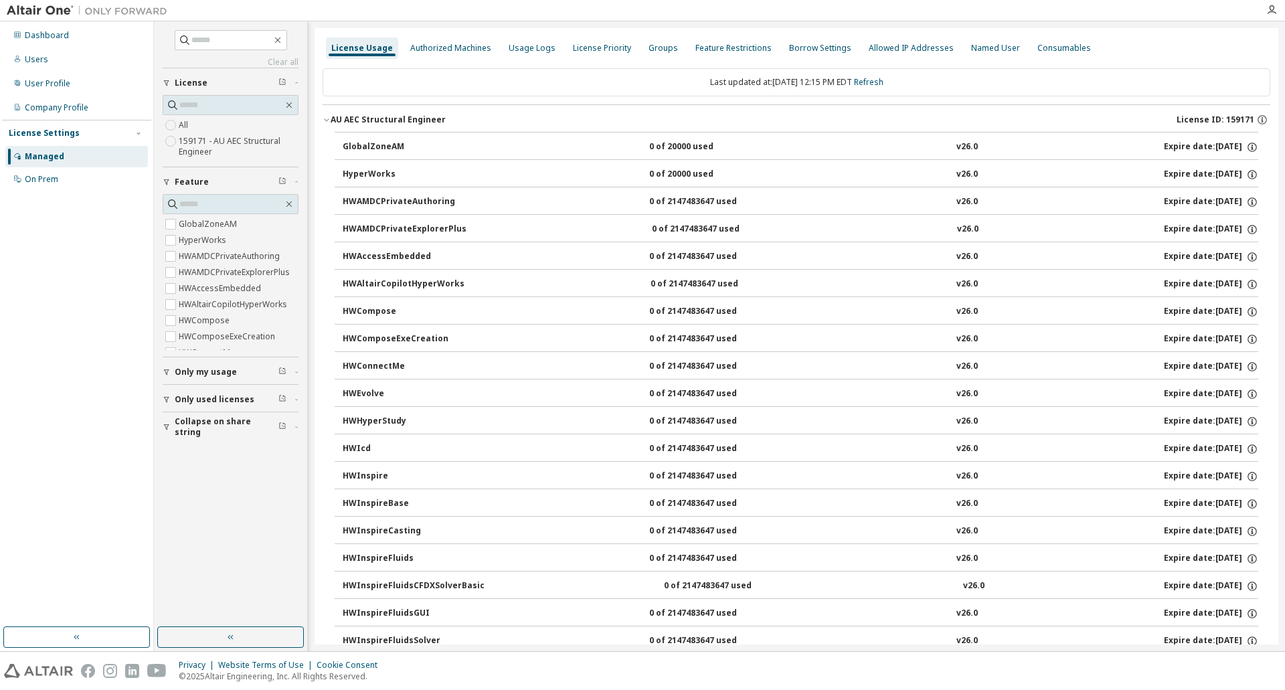
click at [422, 118] on div "AU AEC Structural Engineer" at bounding box center [388, 119] width 115 height 11
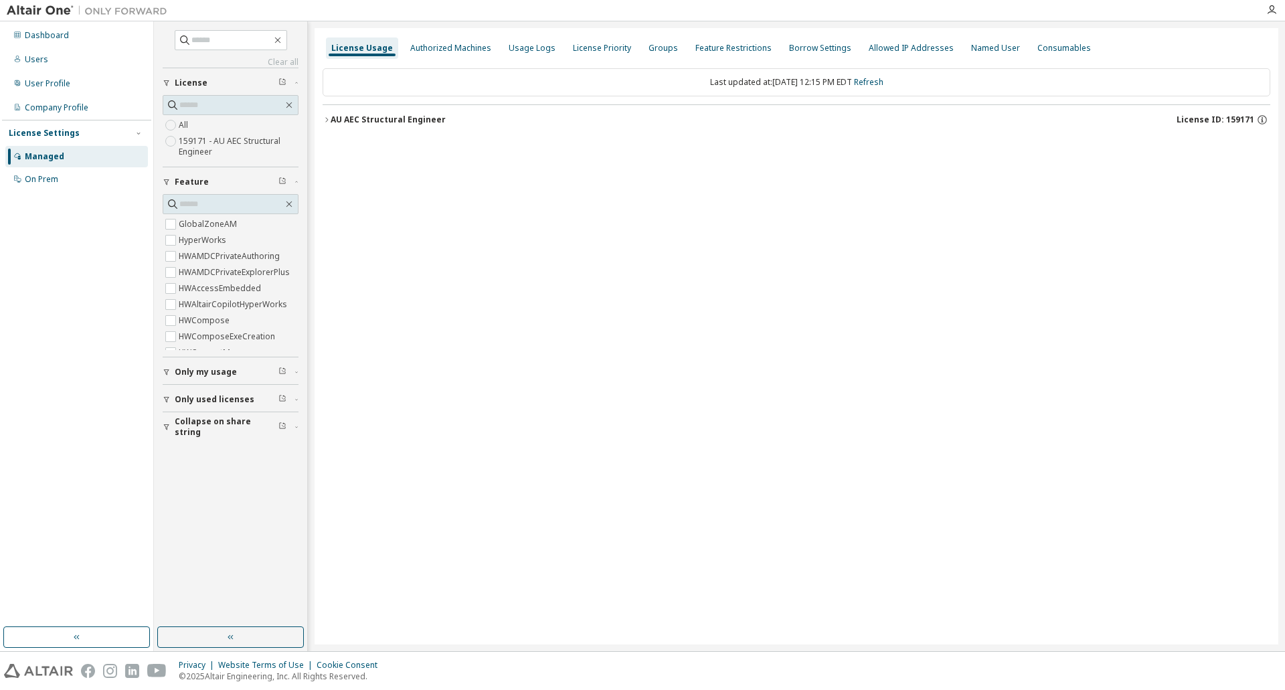
click at [434, 114] on div "AU AEC Structural Engineer" at bounding box center [388, 119] width 115 height 11
